Goal: Task Accomplishment & Management: Manage account settings

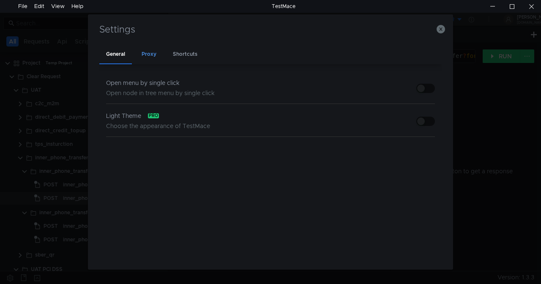
click at [153, 54] on div "Proxy" at bounding box center [149, 54] width 28 height 19
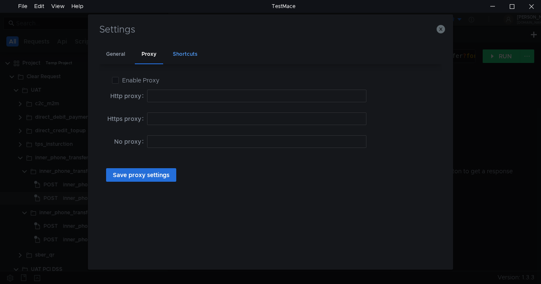
click at [184, 49] on div "Shortcuts" at bounding box center [185, 54] width 38 height 19
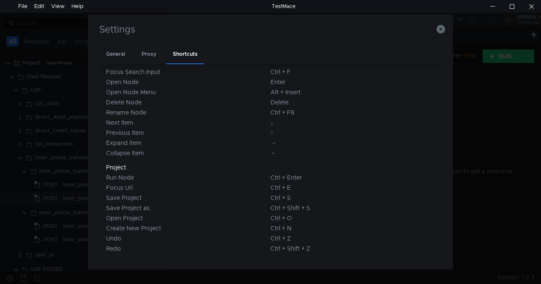
scroll to position [129, 0]
click at [445, 28] on icon "button" at bounding box center [441, 29] width 8 height 8
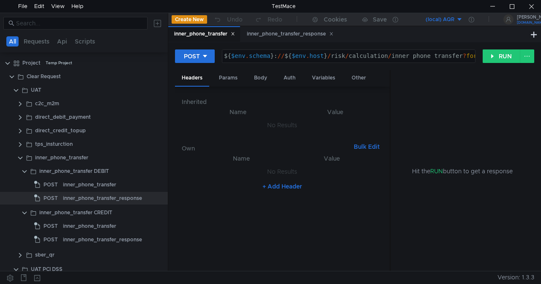
click at [442, 37] on div at bounding box center [270, 142] width 541 height 284
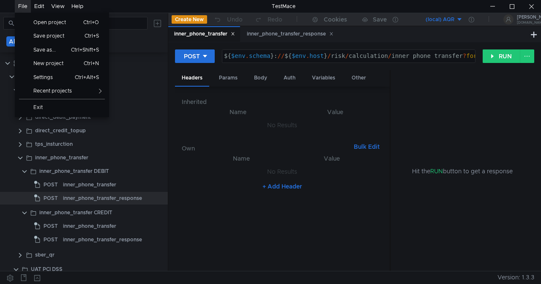
click at [19, 8] on div "File" at bounding box center [22, 6] width 9 height 13
click at [38, 78] on span "Settings" at bounding box center [46, 77] width 37 height 5
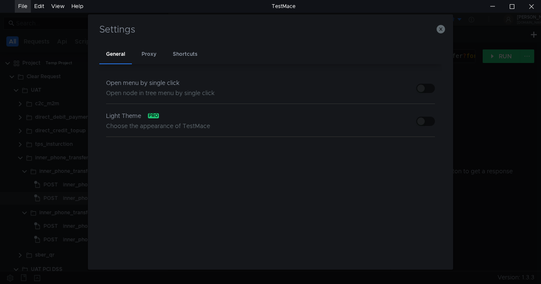
click at [129, 79] on div "Open menu by single click" at bounding box center [160, 83] width 109 height 10
click at [131, 116] on span "Light Theme" at bounding box center [123, 116] width 35 height 10
click at [370, 83] on div "Open menu by single click Open node in tree menu by single click" at bounding box center [270, 87] width 329 height 33
click at [160, 50] on div "Proxy" at bounding box center [149, 54] width 28 height 19
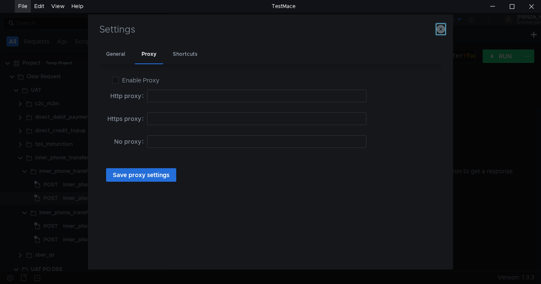
click at [440, 28] on icon "button" at bounding box center [441, 29] width 8 height 8
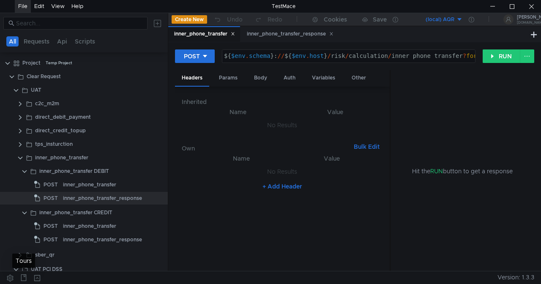
click at [24, 278] on icon at bounding box center [23, 277] width 7 height 7
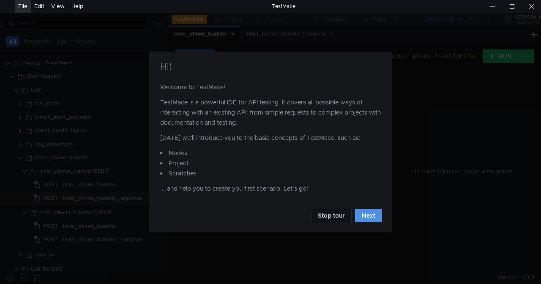
click at [363, 216] on button "Next" at bounding box center [368, 216] width 27 height 14
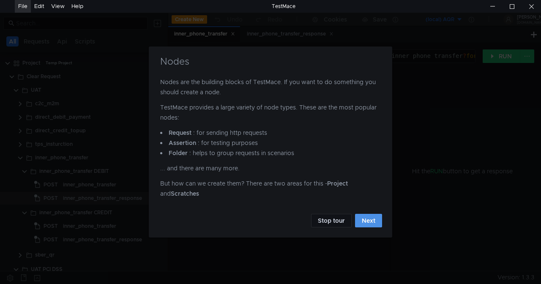
click at [355, 222] on button "Next" at bounding box center [368, 221] width 27 height 14
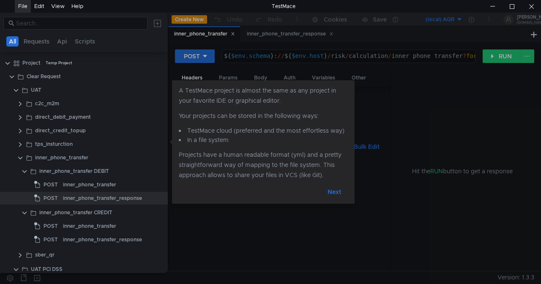
click at [333, 190] on button "Next" at bounding box center [334, 192] width 27 height 14
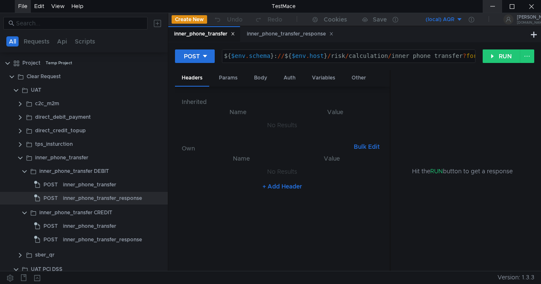
click at [495, 7] on div at bounding box center [492, 6] width 19 height 13
